Goal: Complete application form

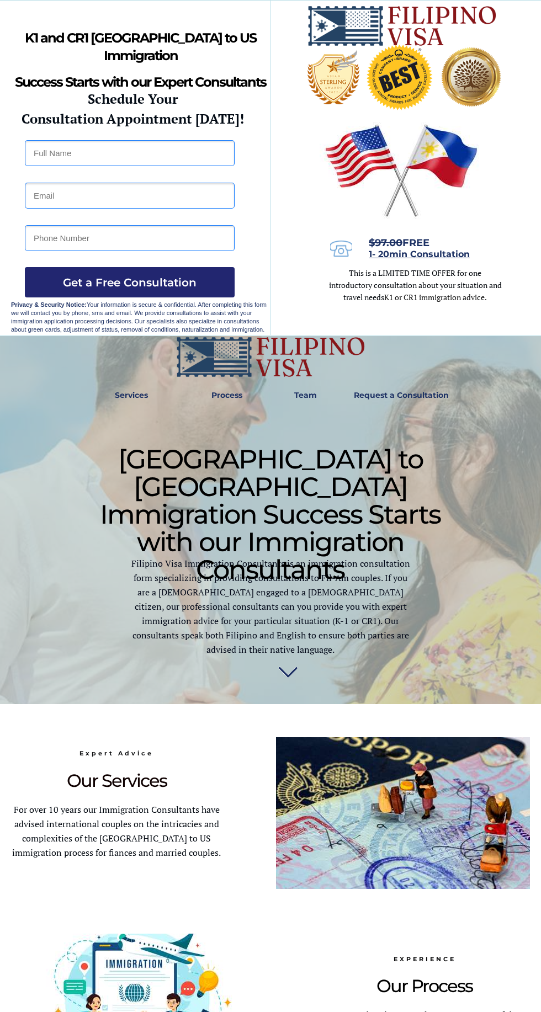
click at [179, 154] on input "text" at bounding box center [130, 153] width 210 height 26
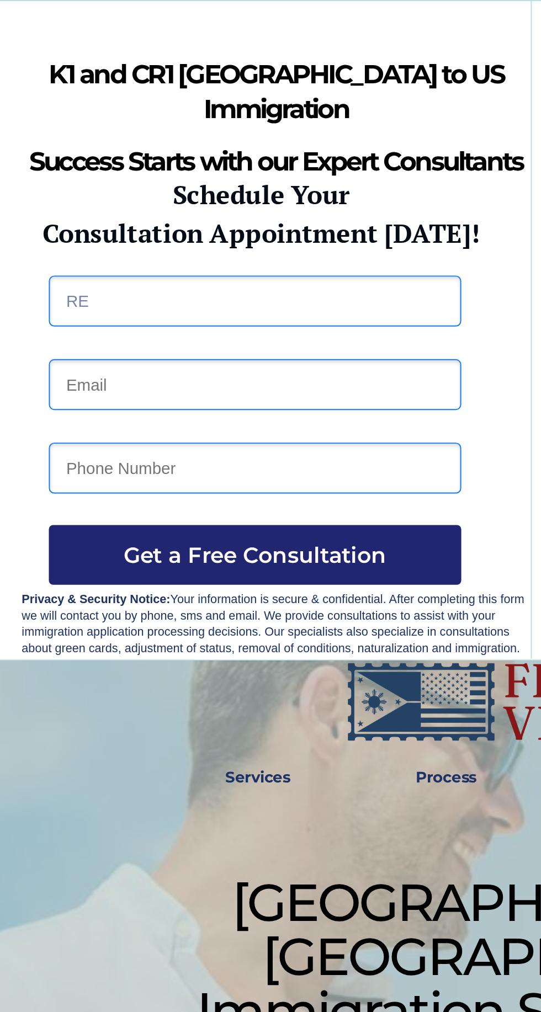
type input "R"
type input "REMART ALMUETE BANGA"
click at [150, 199] on input "email" at bounding box center [130, 196] width 210 height 26
type input "banga2366@gmail.com"
click at [153, 242] on input "tel" at bounding box center [130, 238] width 210 height 26
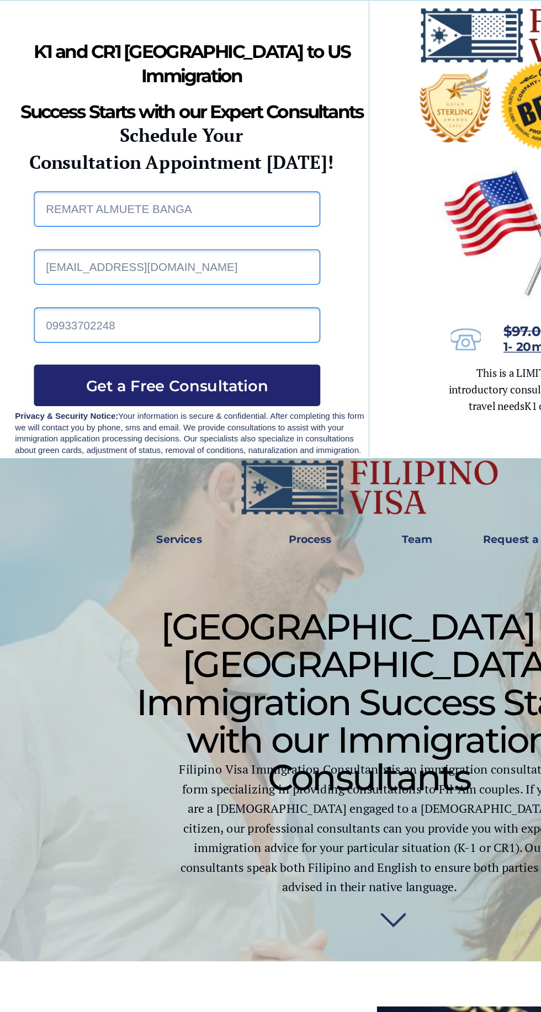
type input "09933702248"
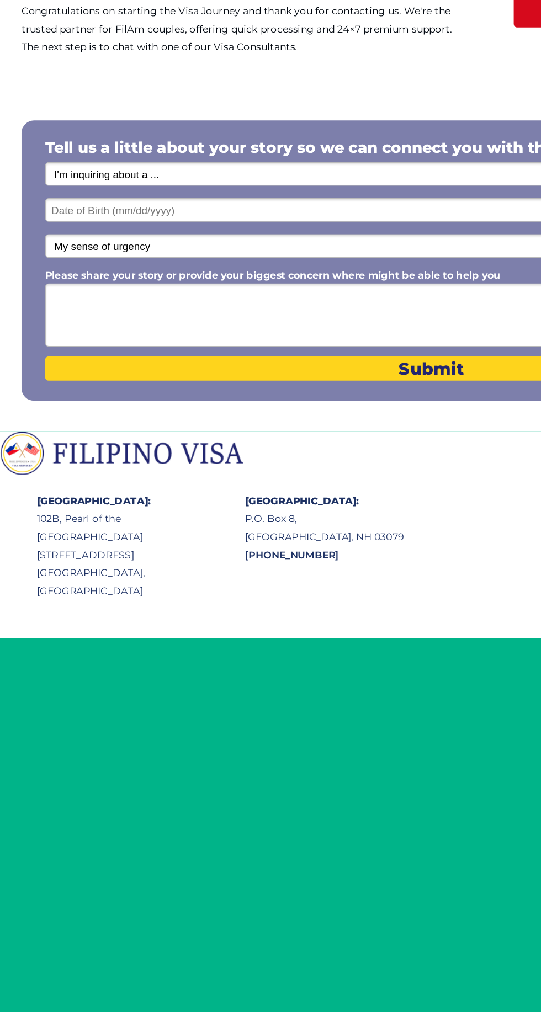
click at [232, 285] on select "I'm inquiring about a ... I don't know or other services Retirement Visa for Th…" at bounding box center [343, 280] width 614 height 19
click at [36, 273] on select "I'm inquiring about a ... I don't know or other services Retirement Visa for Th…" at bounding box center [343, 280] width 614 height 19
click at [297, 311] on input "text" at bounding box center [343, 309] width 614 height 19
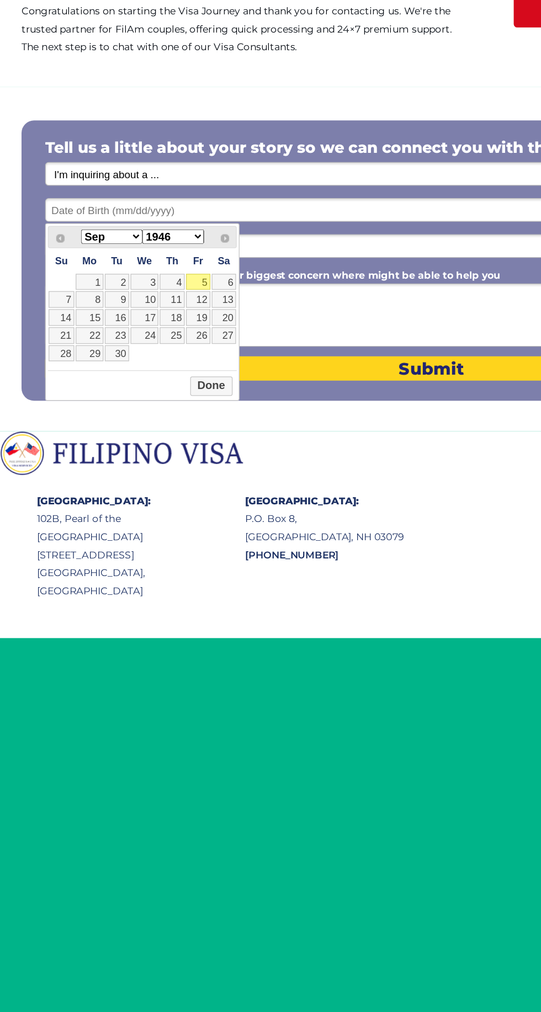
click at [104, 333] on select "Jan Feb Mar Apr May Jun [DATE] Aug Sep Oct Nov Dec" at bounding box center [89, 331] width 49 height 12
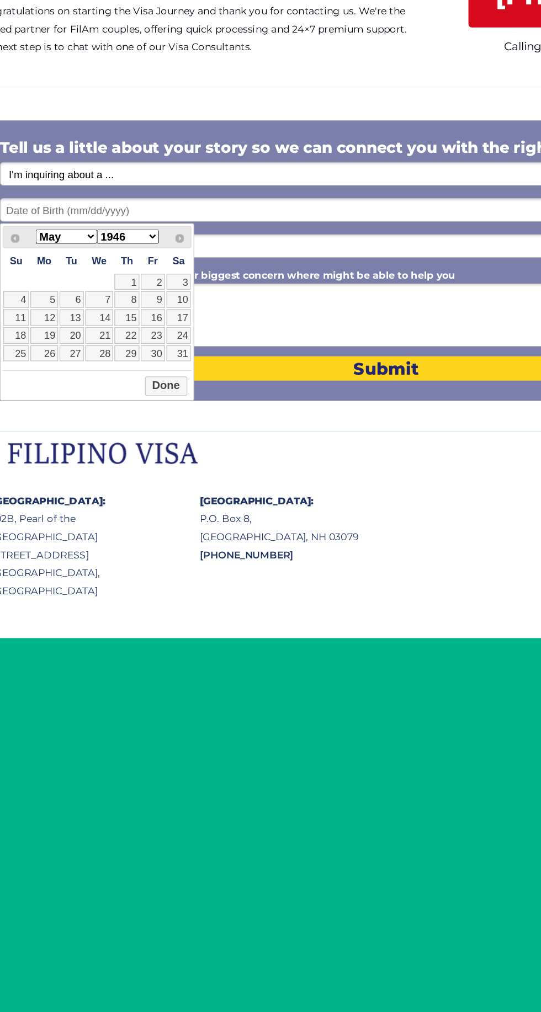
click at [161, 412] on link "23" at bounding box center [157, 409] width 19 height 13
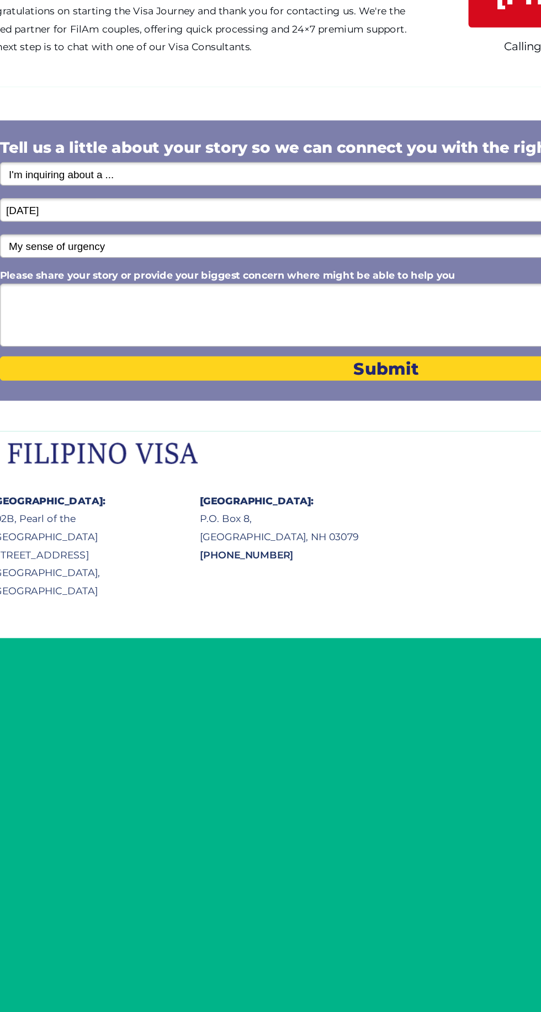
click at [190, 313] on input "[DATE]" at bounding box center [343, 309] width 614 height 19
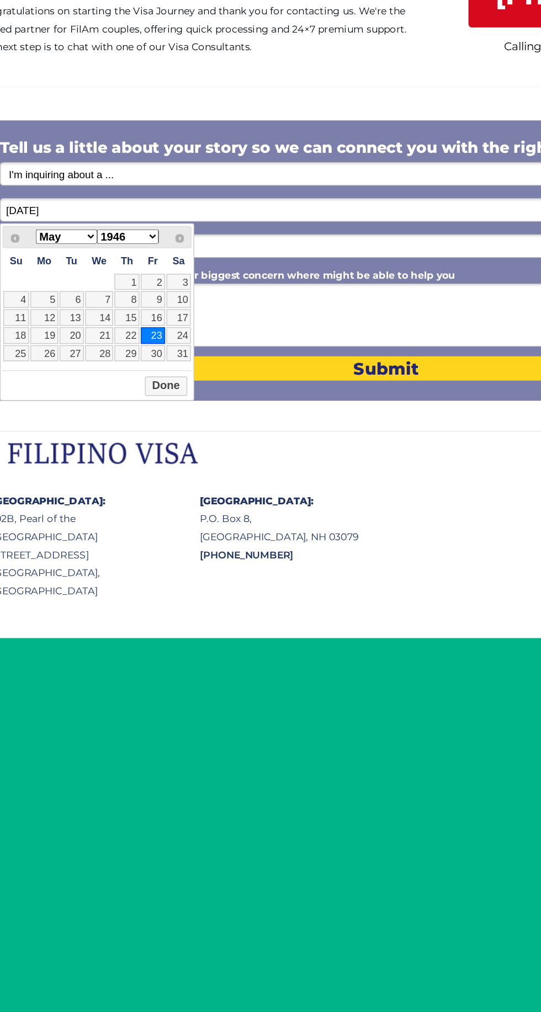
click at [151, 333] on select "1946 1947 1948 1949 1950 1951 1952 1953 1954 1955 1956 1957 1958 1959 1960 1961…" at bounding box center [137, 331] width 49 height 12
click at [86, 409] on link "23" at bounding box center [92, 409] width 19 height 13
type input "[DATE]"
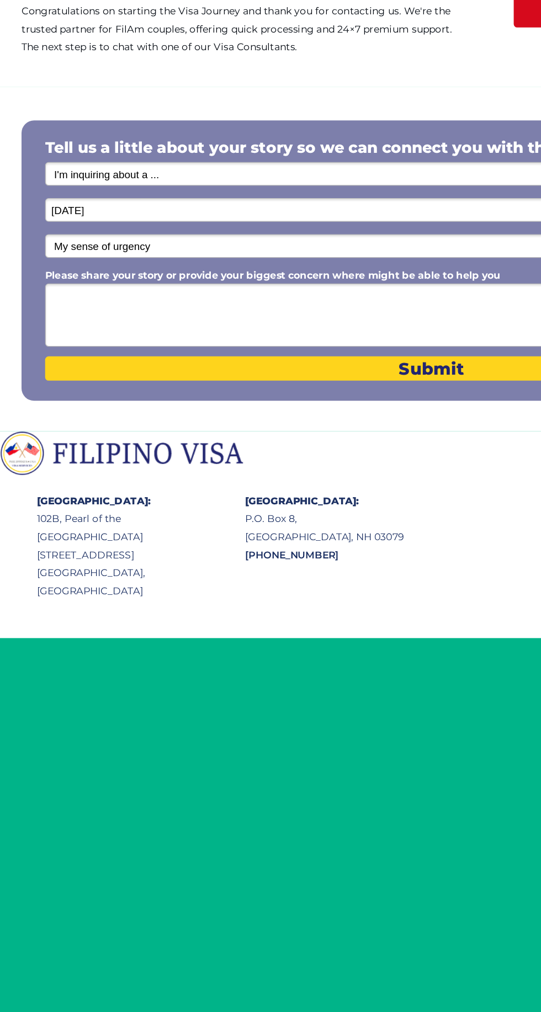
click at [264, 339] on select "My sense of urgency Low Priority - I'm just looking Medium High Priority - I ne…" at bounding box center [343, 338] width 614 height 19
click at [36, 330] on select "My sense of urgency Low Priority - I'm just looking Medium High Priority - I ne…" at bounding box center [343, 338] width 614 height 19
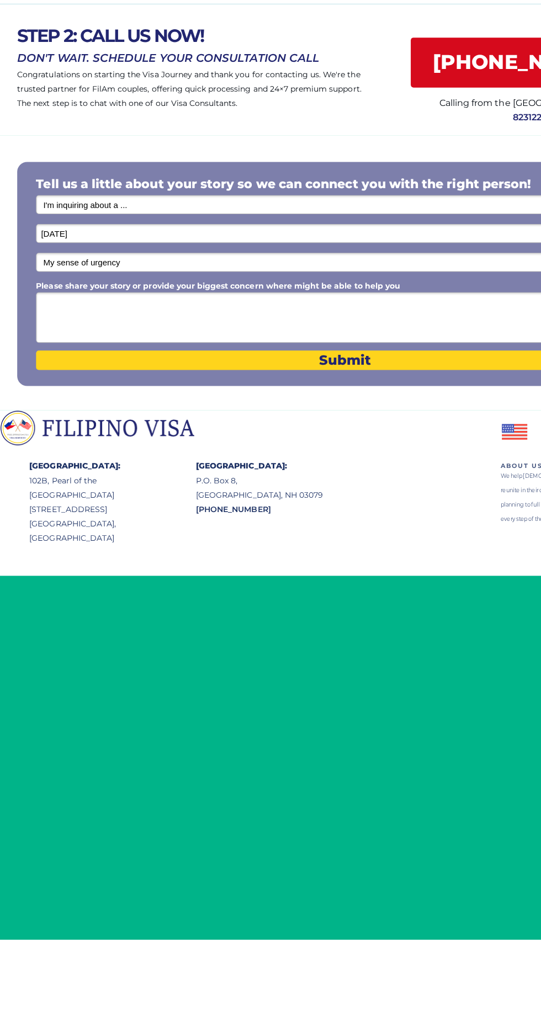
click at [262, 383] on textarea "Please share your story or provide your biggest concern where might be able to …" at bounding box center [343, 393] width 614 height 50
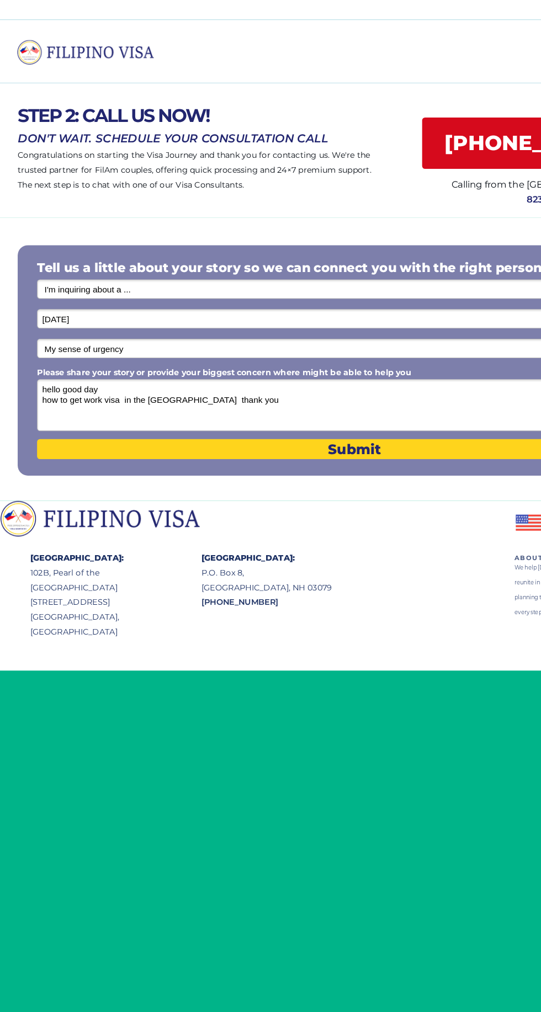
type textarea "hello good day how to get work visa in the [GEOGRAPHIC_DATA] thank you"
click at [414, 438] on span "Submit" at bounding box center [343, 436] width 614 height 16
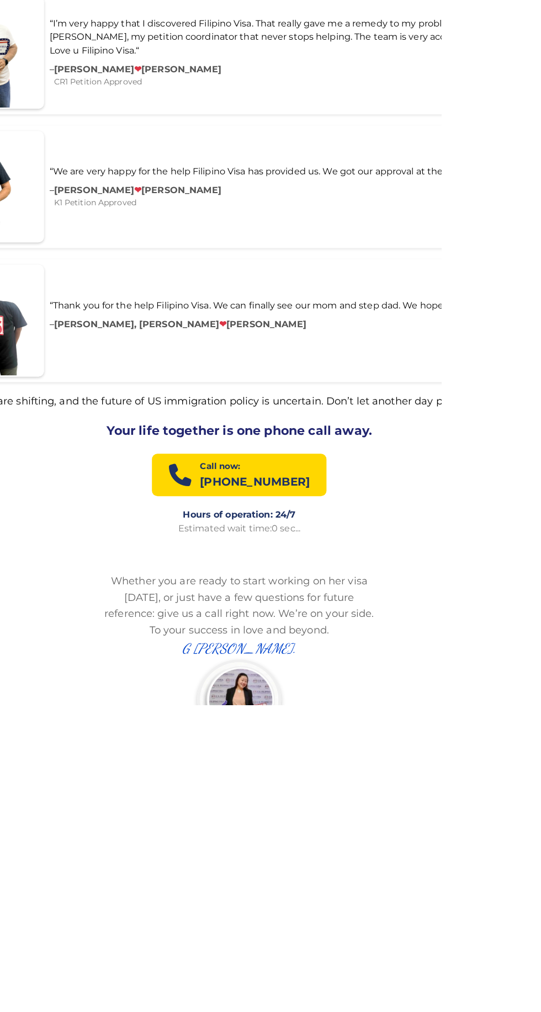
scroll to position [1437, 0]
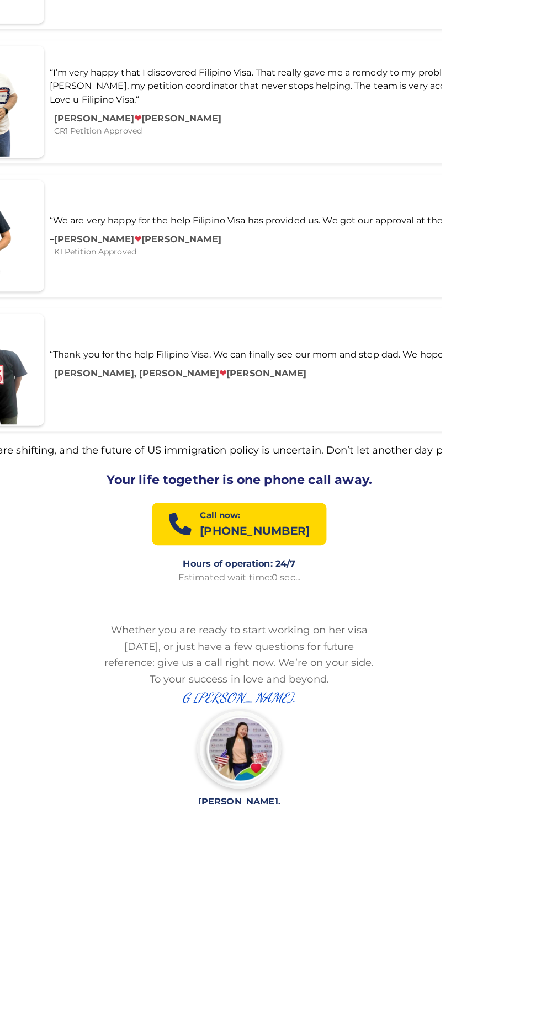
click at [323, 734] on p "[PHONE_NUMBER]" at bounding box center [357, 743] width 108 height 18
